Goal: Transaction & Acquisition: Purchase product/service

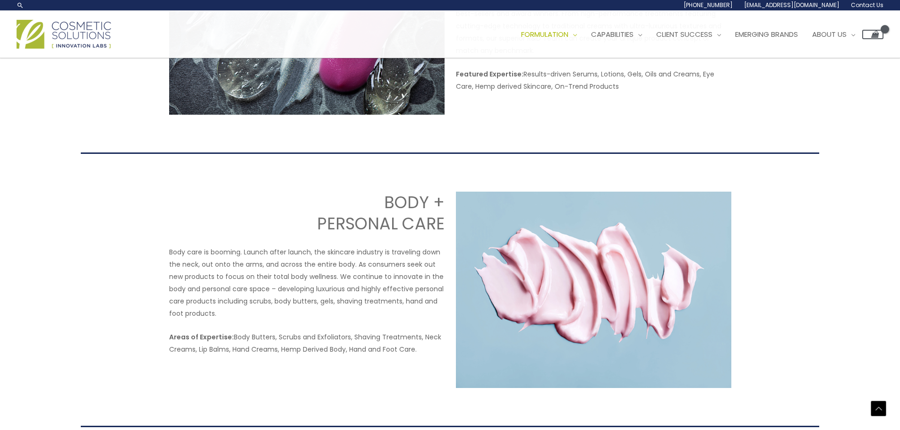
scroll to position [790, 0]
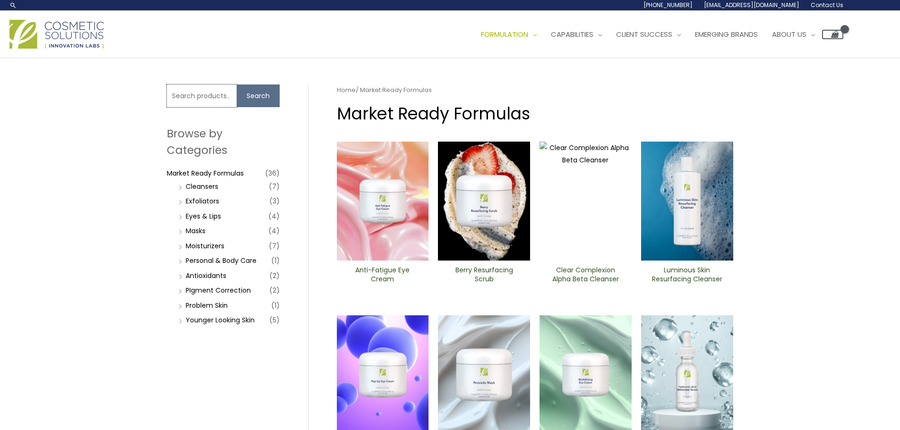
click at [197, 94] on input "Search for:" at bounding box center [202, 96] width 70 height 23
type input "bakuchiol"
click at [237, 85] on button "Search" at bounding box center [258, 96] width 43 height 23
